Goal: Task Accomplishment & Management: Use online tool/utility

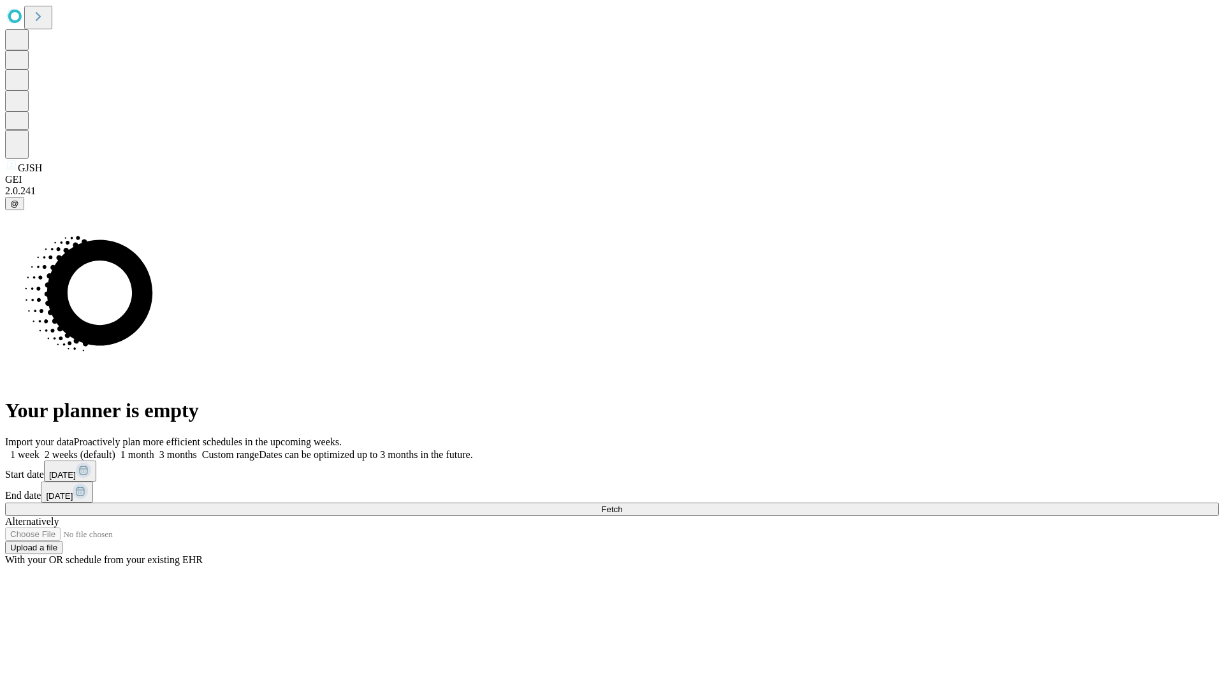
click at [622, 505] on span "Fetch" at bounding box center [611, 510] width 21 height 10
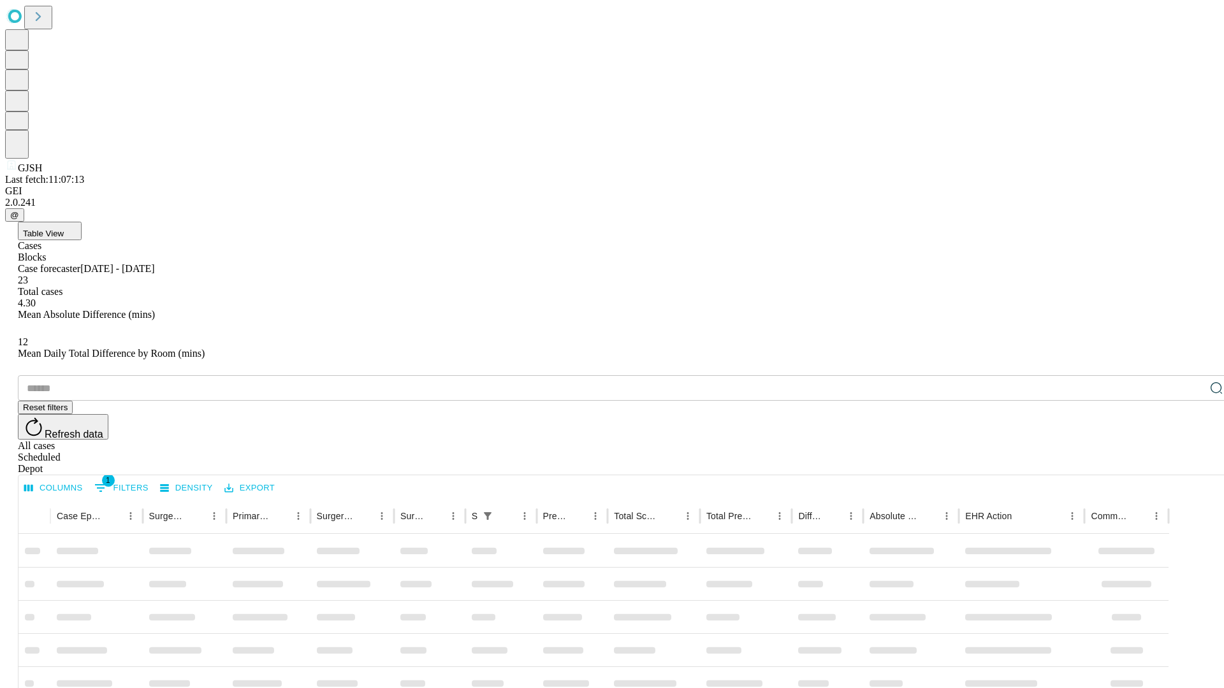
click at [64, 229] on span "Table View" at bounding box center [43, 234] width 41 height 10
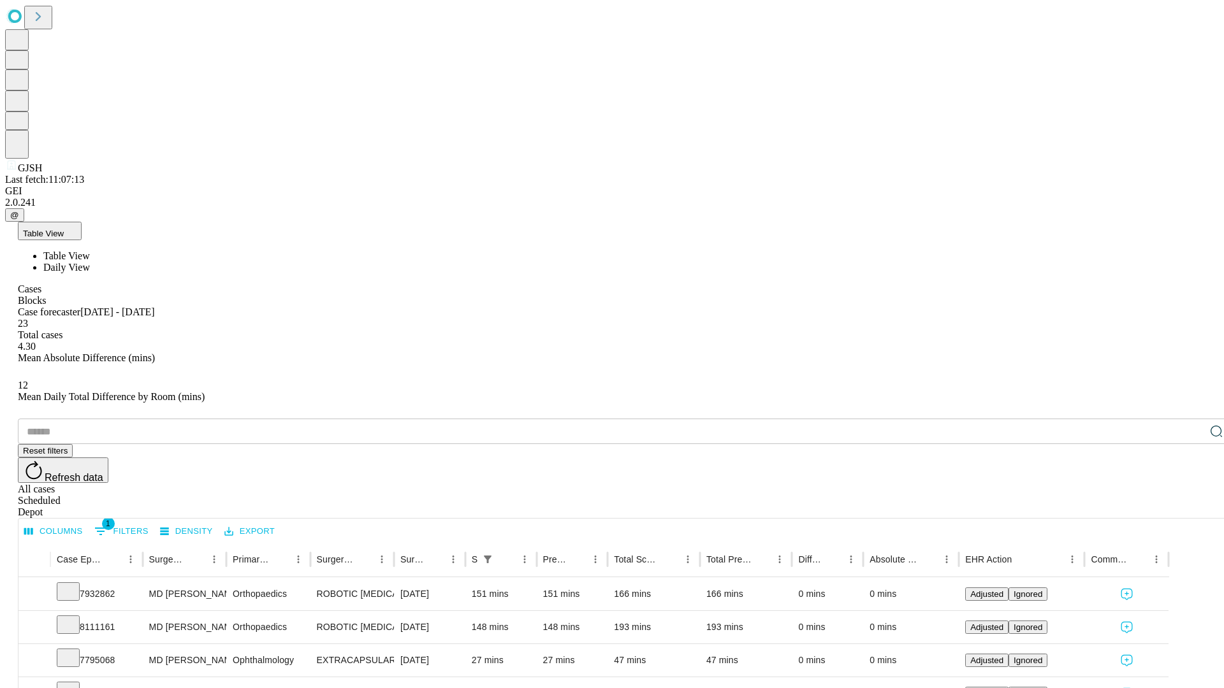
click at [90, 262] on span "Daily View" at bounding box center [66, 267] width 47 height 11
